Goal: Transaction & Acquisition: Download file/media

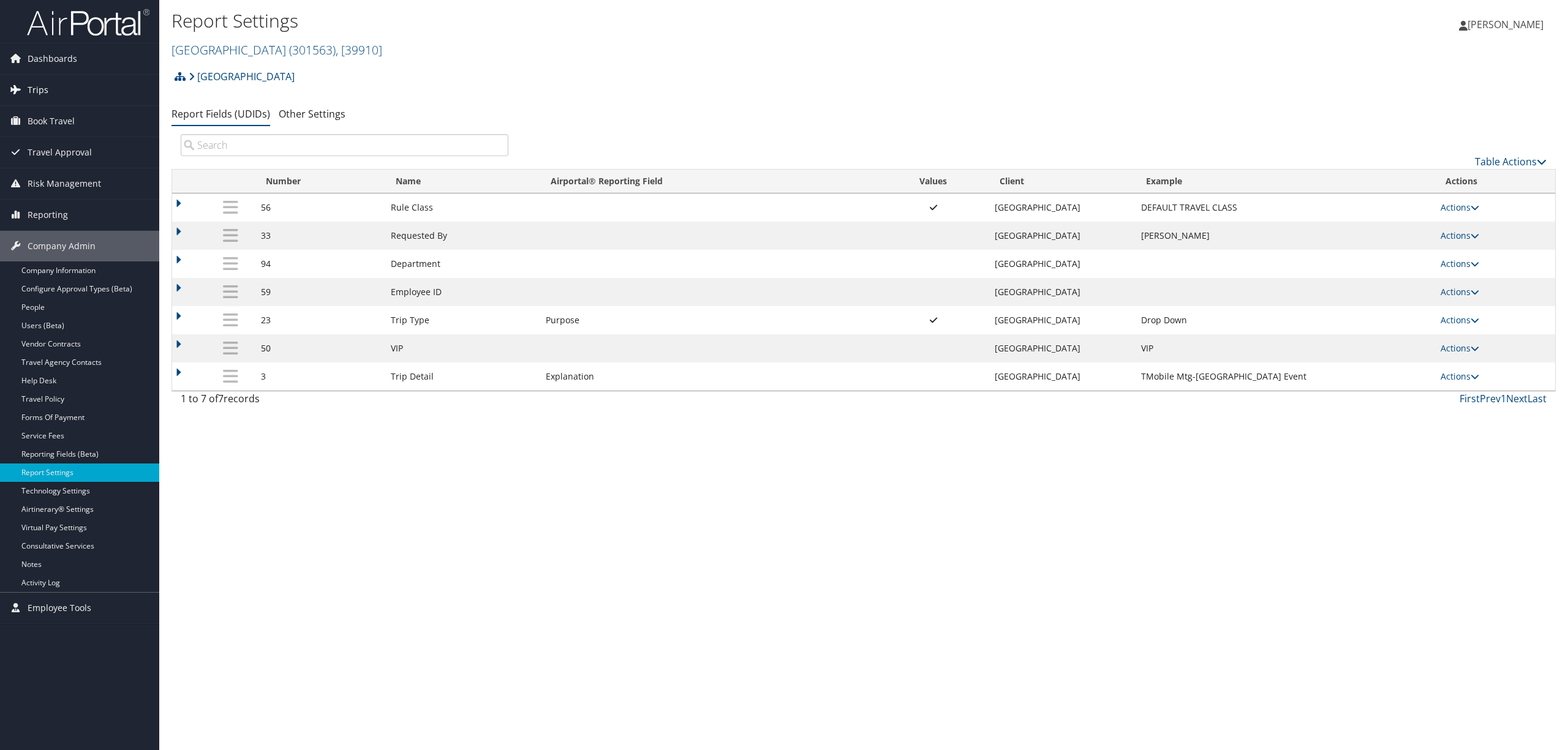
click at [49, 90] on link "Trips" at bounding box center [79, 90] width 159 height 31
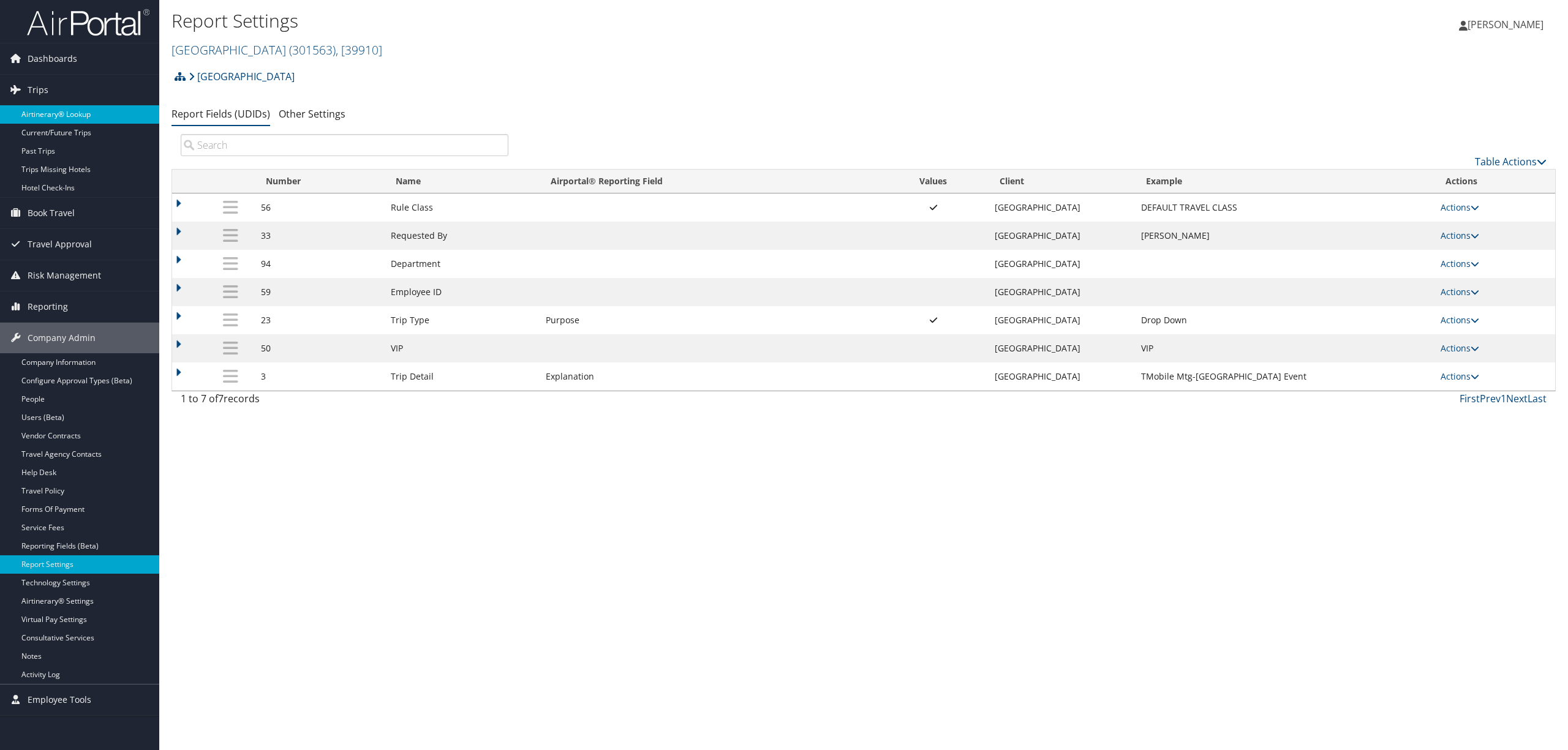
click at [66, 116] on link "Airtinerary® Lookup" at bounding box center [79, 114] width 159 height 19
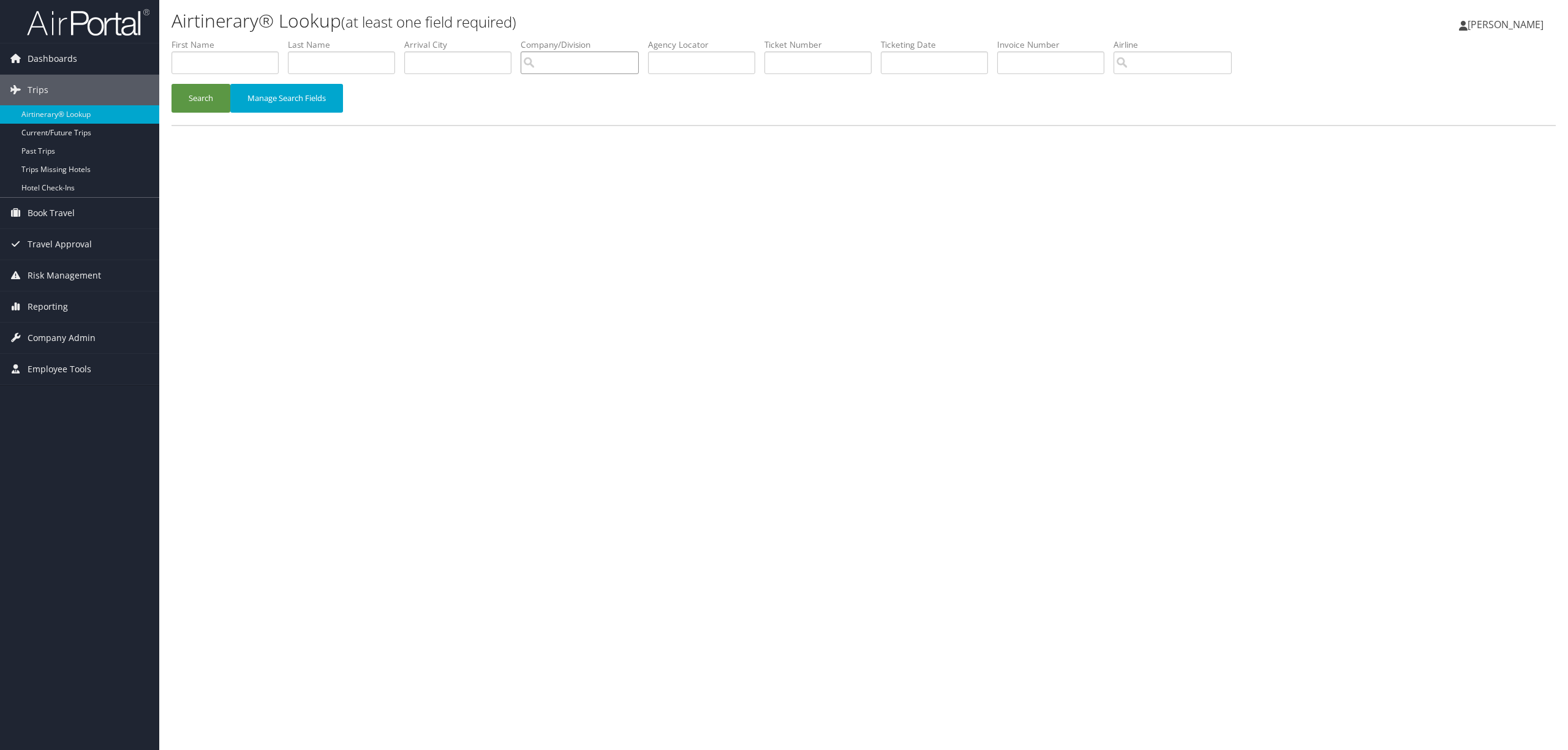
click at [614, 66] on input "search" at bounding box center [579, 63] width 118 height 22
click at [633, 105] on div "US Ski & Snowboard (USSS) (301894) Account" at bounding box center [625, 93] width 192 height 31
type input "US Ski & Snowboard (USSS)"
click at [342, 54] on input "text" at bounding box center [341, 63] width 108 height 22
type input "lanning"
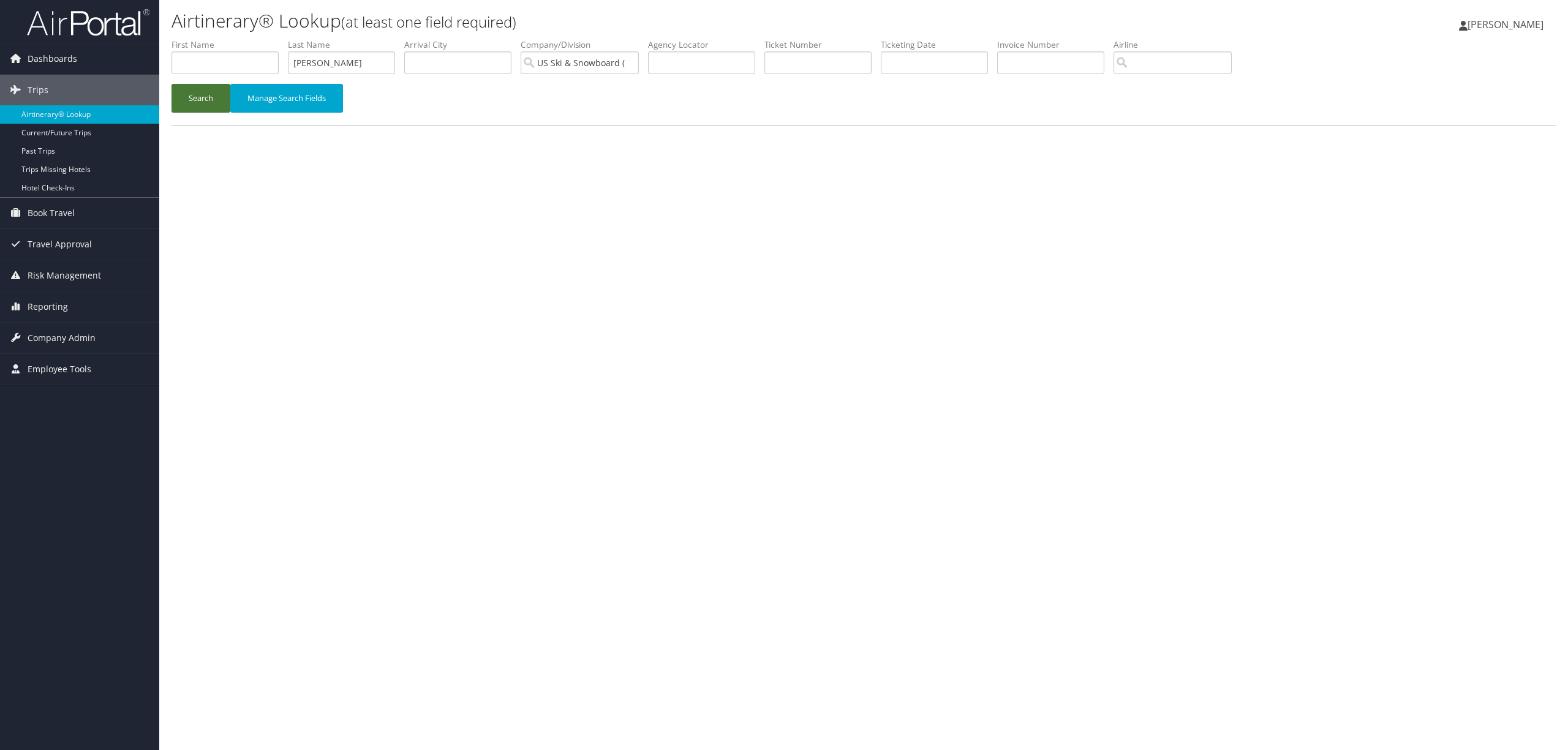
click at [214, 93] on button "Search" at bounding box center [201, 98] width 59 height 29
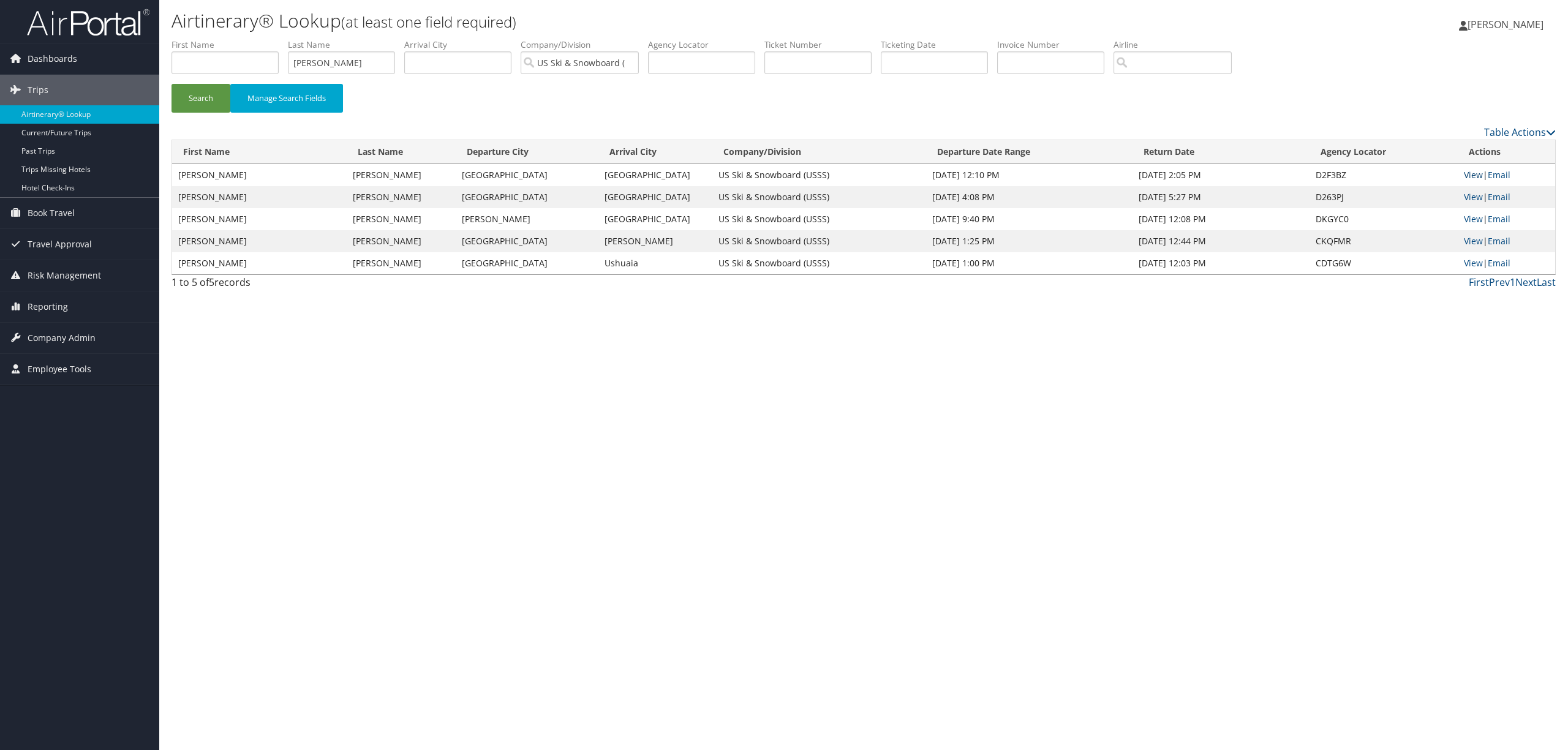
click at [1475, 174] on link "View" at bounding box center [1472, 175] width 19 height 12
click at [1469, 214] on link "View" at bounding box center [1472, 219] width 19 height 12
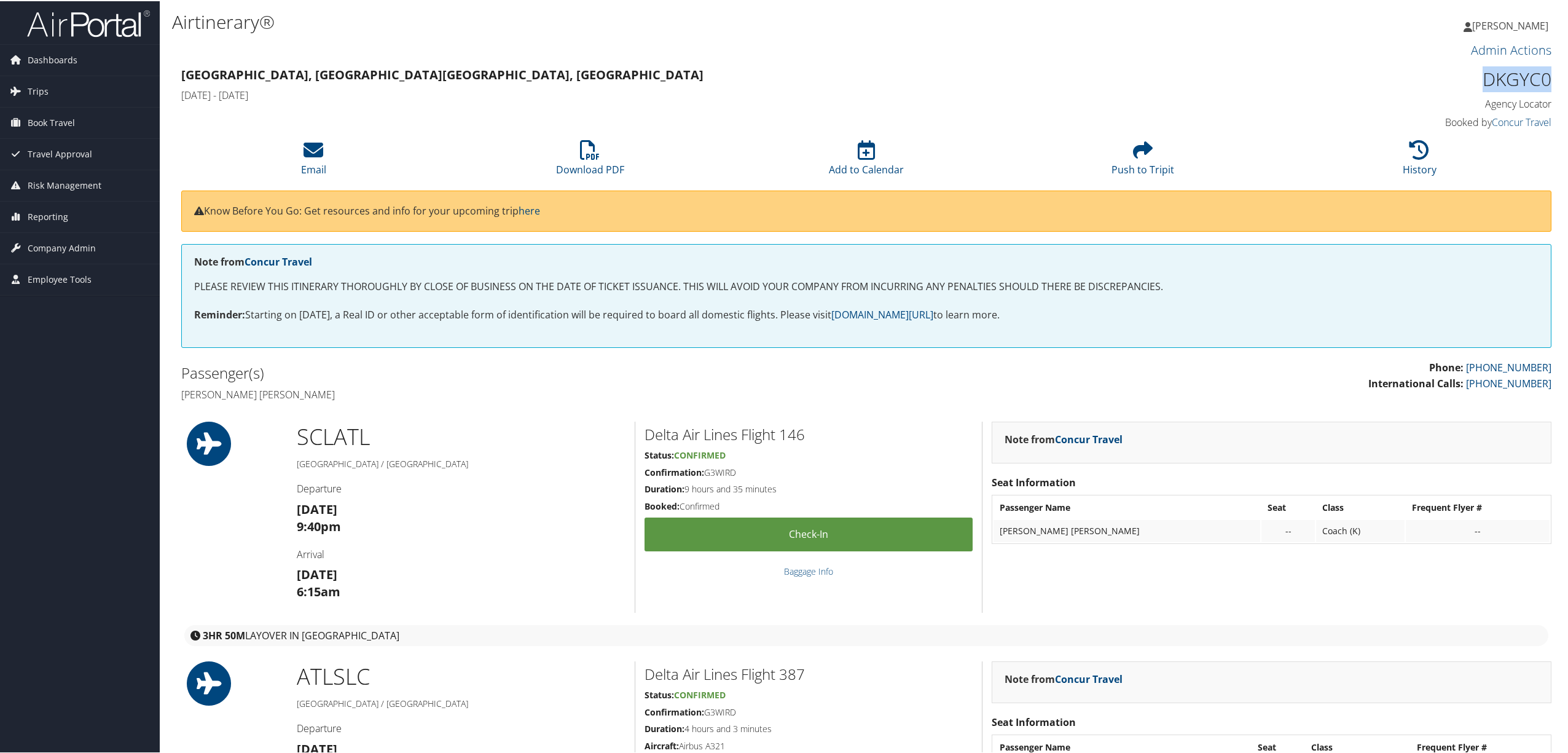
drag, startPoint x: 1480, startPoint y: 73, endPoint x: 1542, endPoint y: 72, distance: 62.0
click at [1542, 72] on h1 "DKGYC0" at bounding box center [1387, 78] width 329 height 25
copy h1 "DKGYC0"
click at [611, 153] on li "Download PDF" at bounding box center [590, 157] width 276 height 49
